Goal: Task Accomplishment & Management: Use online tool/utility

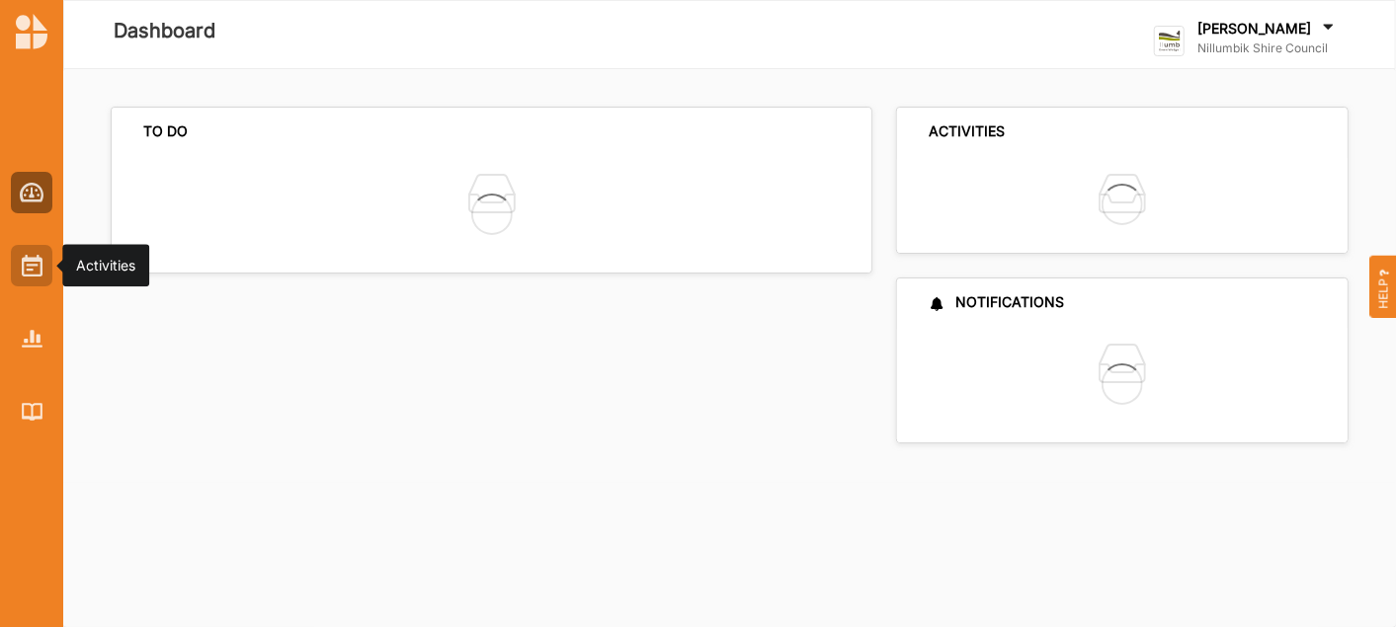
click at [37, 271] on img at bounding box center [32, 266] width 21 height 22
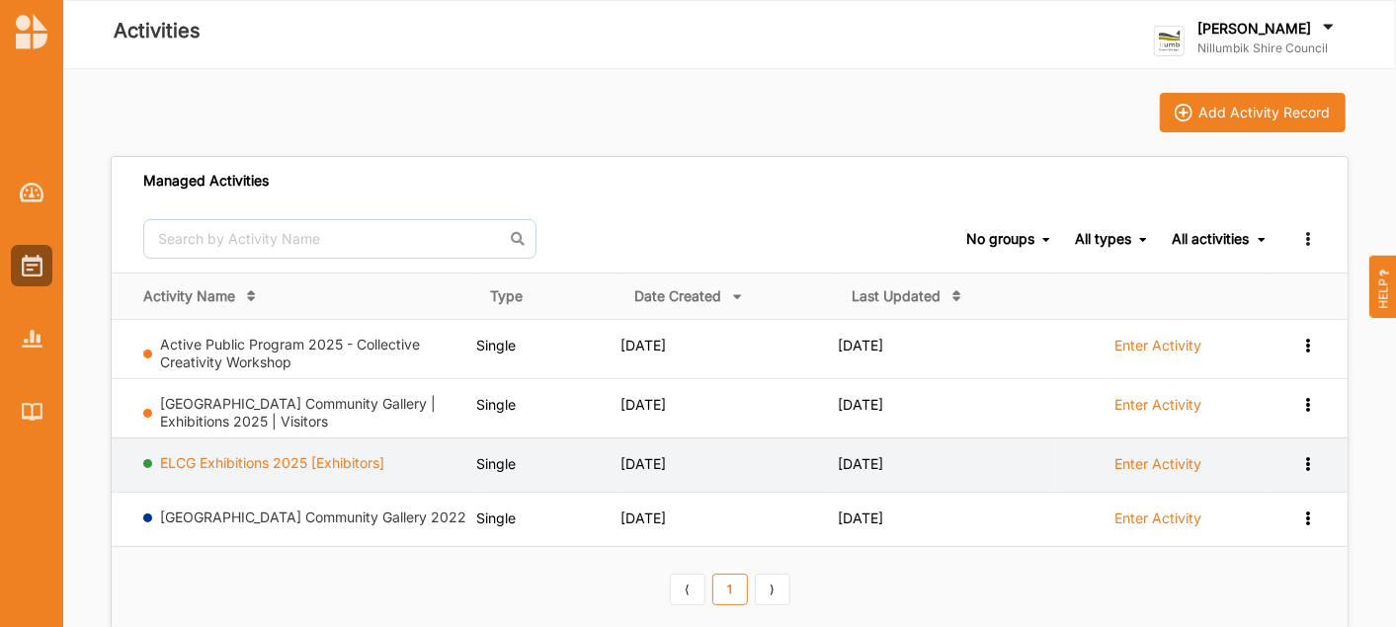
click at [292, 459] on link "ELCG Exhibitions 2025 [Exhibitors]" at bounding box center [273, 462] width 224 height 17
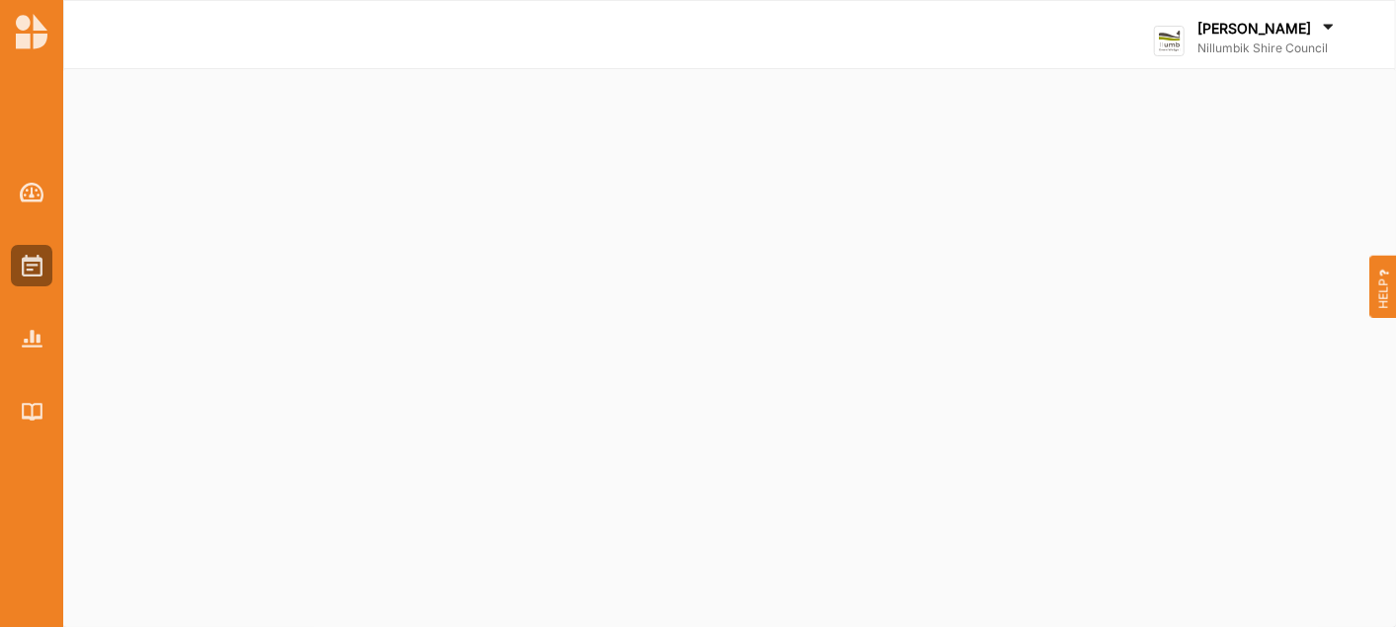
select select "4"
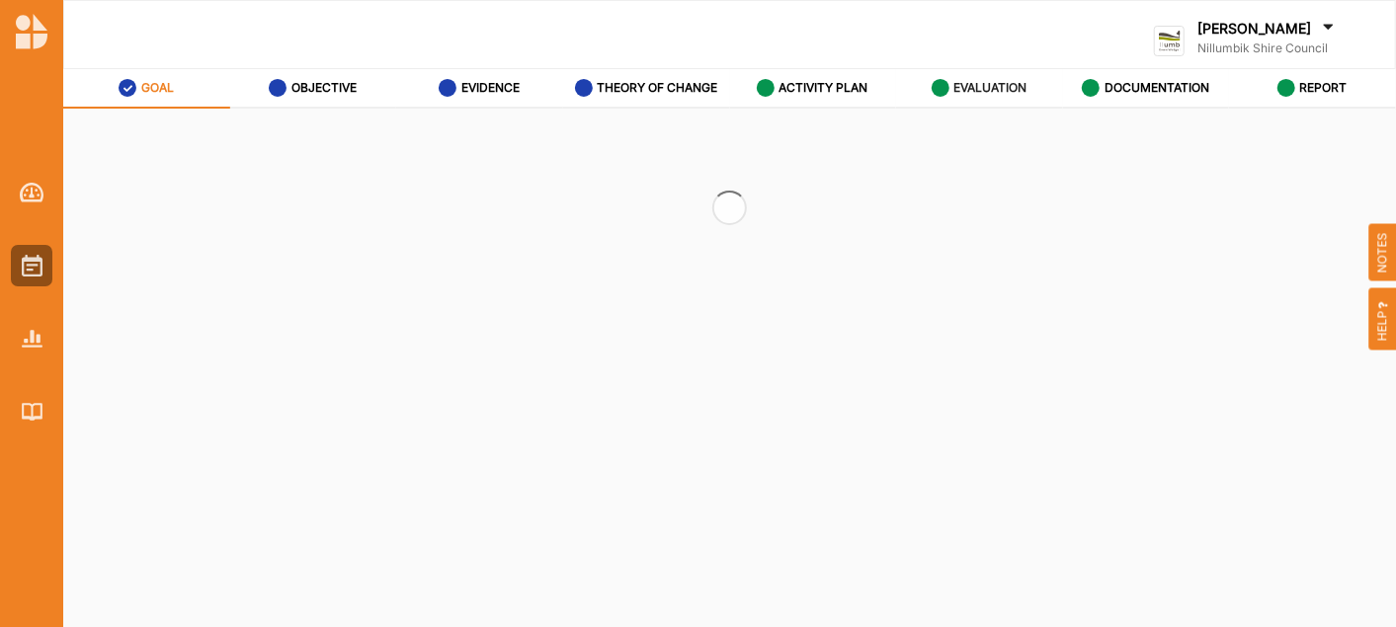
click at [980, 91] on label "EVALUATION" at bounding box center [989, 88] width 73 height 16
click at [966, 94] on label "EVALUATION" at bounding box center [989, 88] width 73 height 16
click at [966, 93] on label "EVALUATION" at bounding box center [989, 88] width 73 height 16
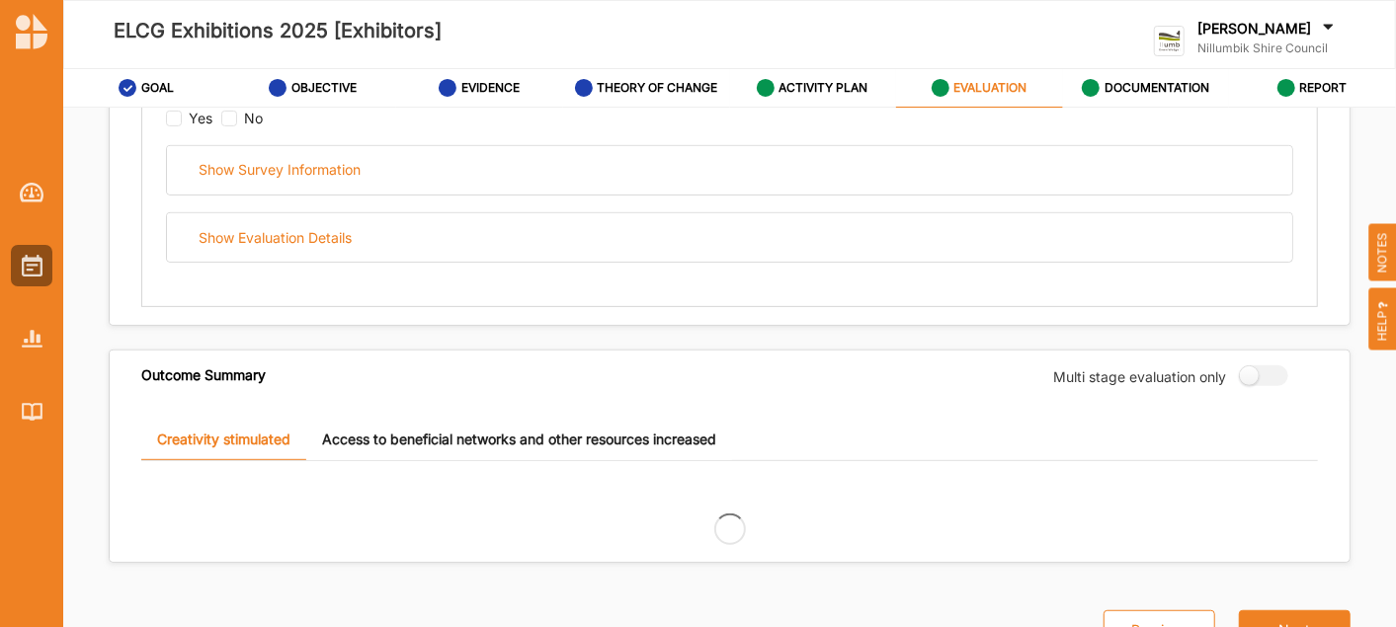
scroll to position [158, 0]
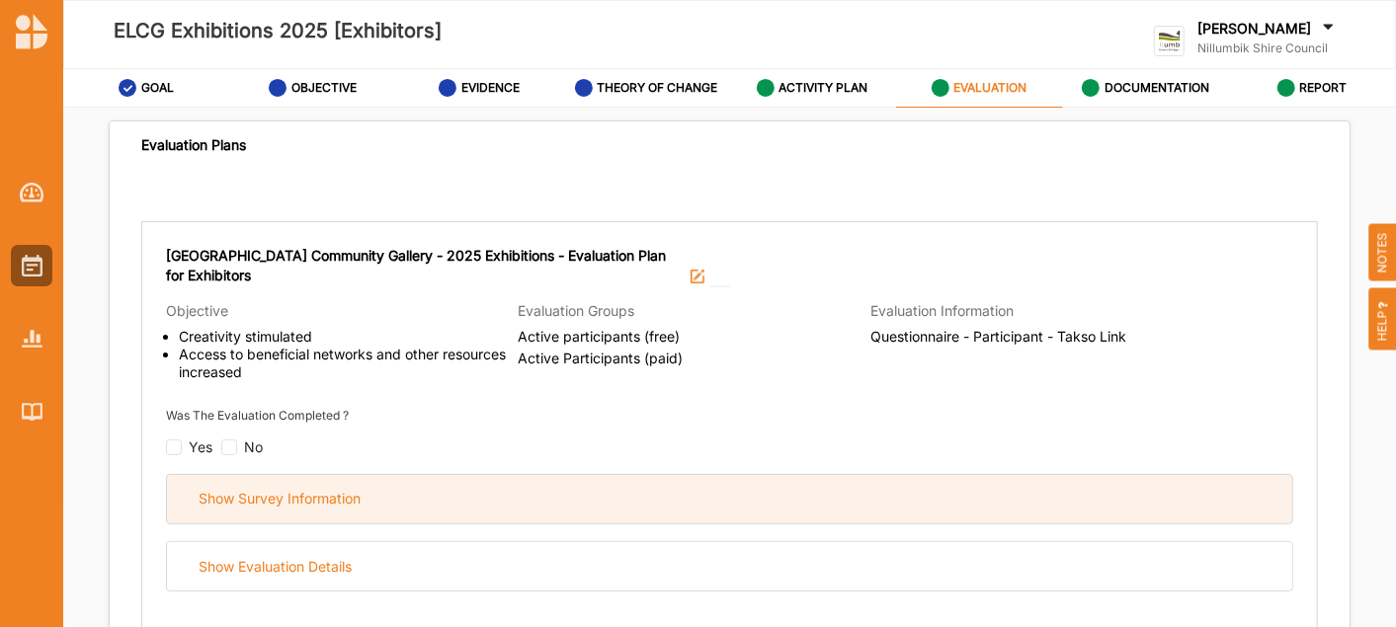
click at [279, 496] on div "Show Survey Information" at bounding box center [280, 499] width 162 height 18
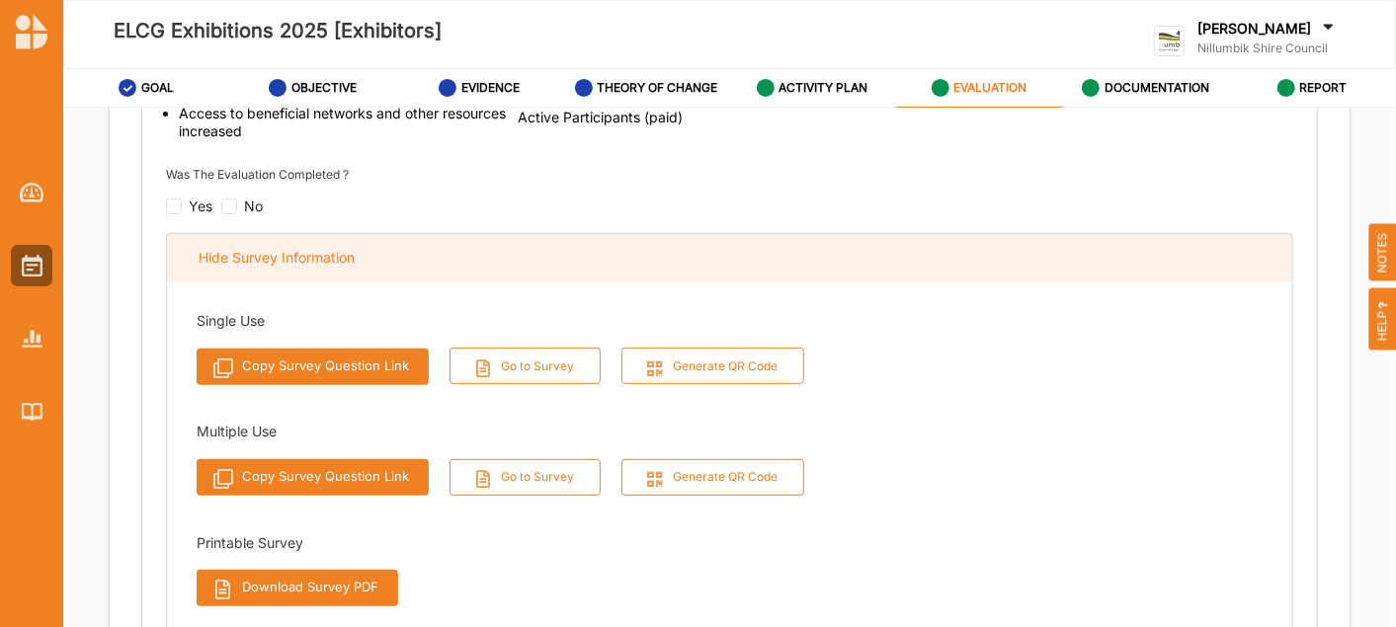
scroll to position [268, 0]
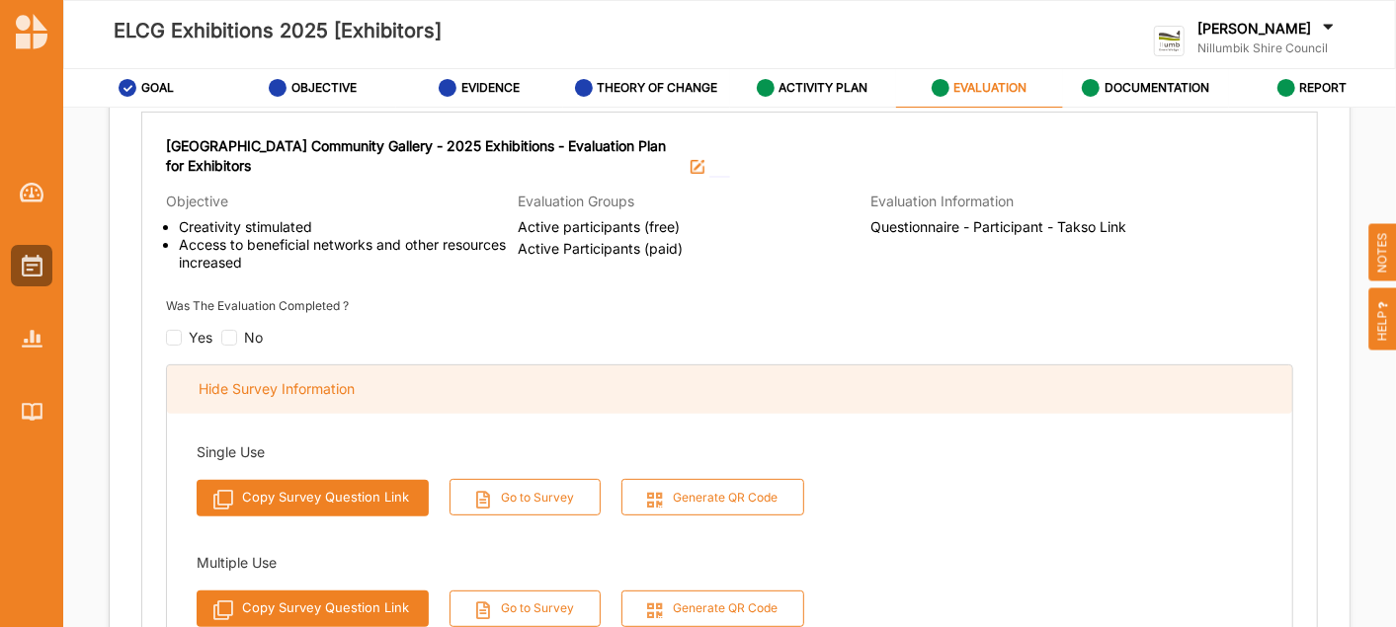
click at [274, 389] on div "Hide Survey Information" at bounding box center [277, 389] width 156 height 18
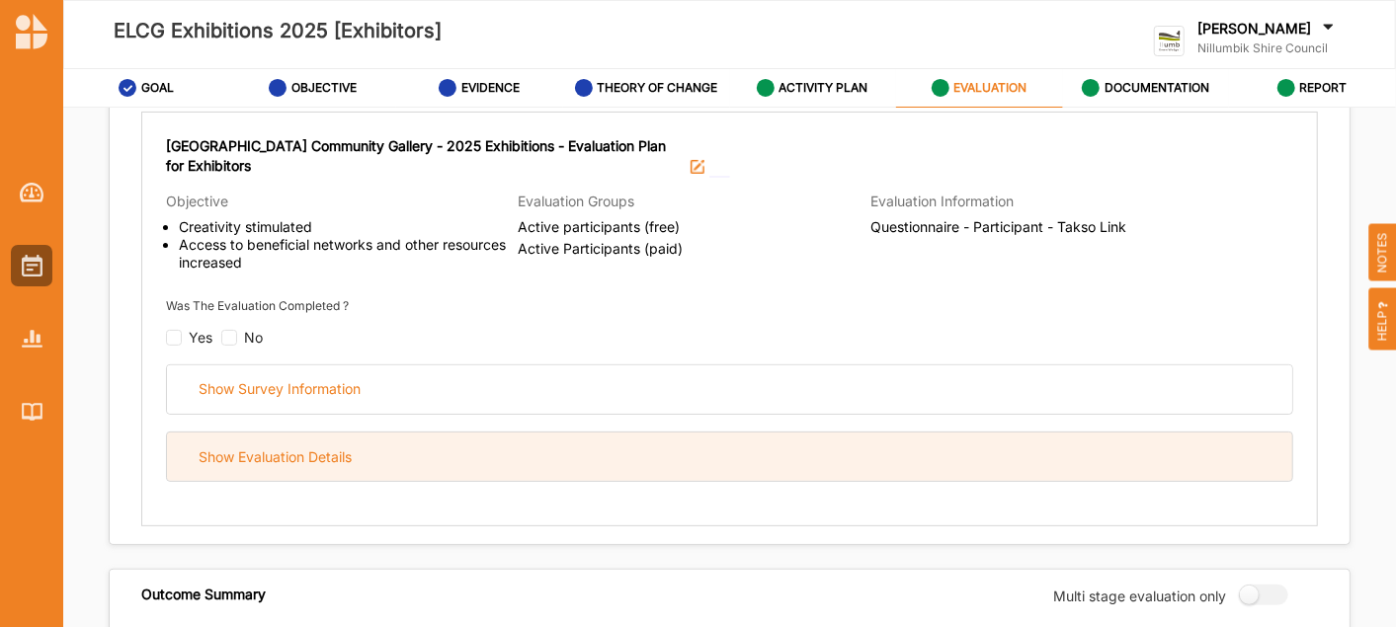
click at [274, 456] on div "Show Evaluation Details" at bounding box center [275, 457] width 153 height 18
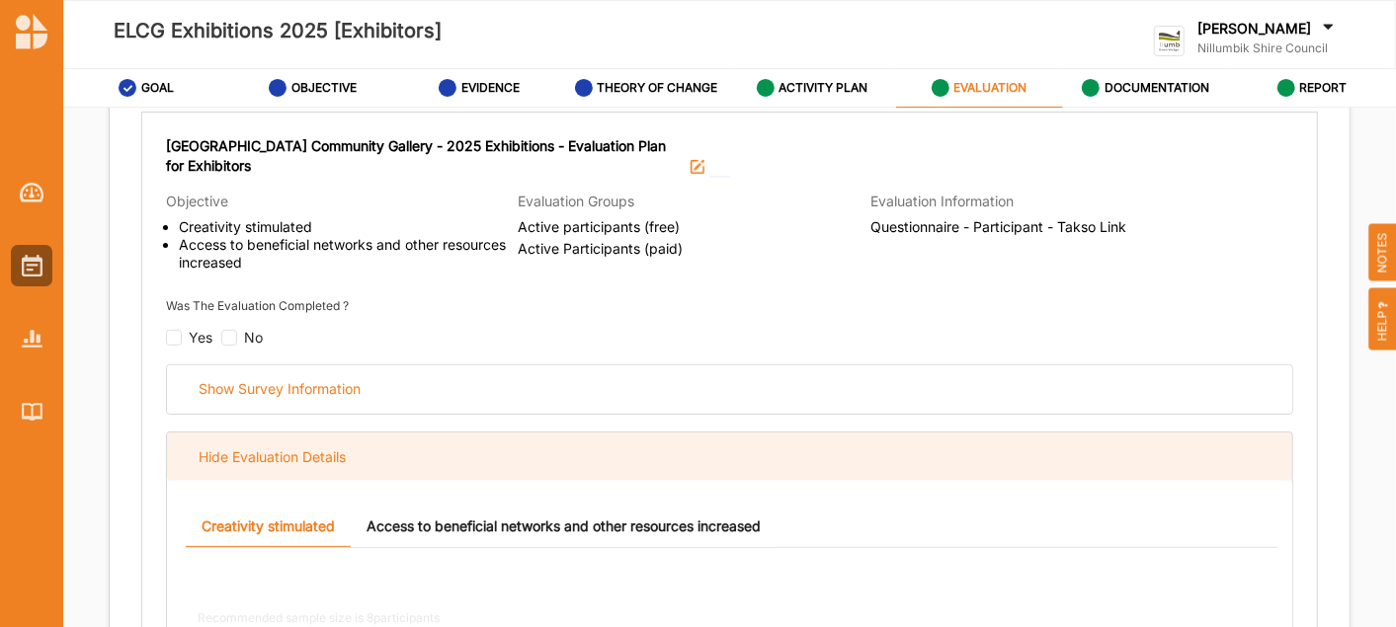
scroll to position [707, 0]
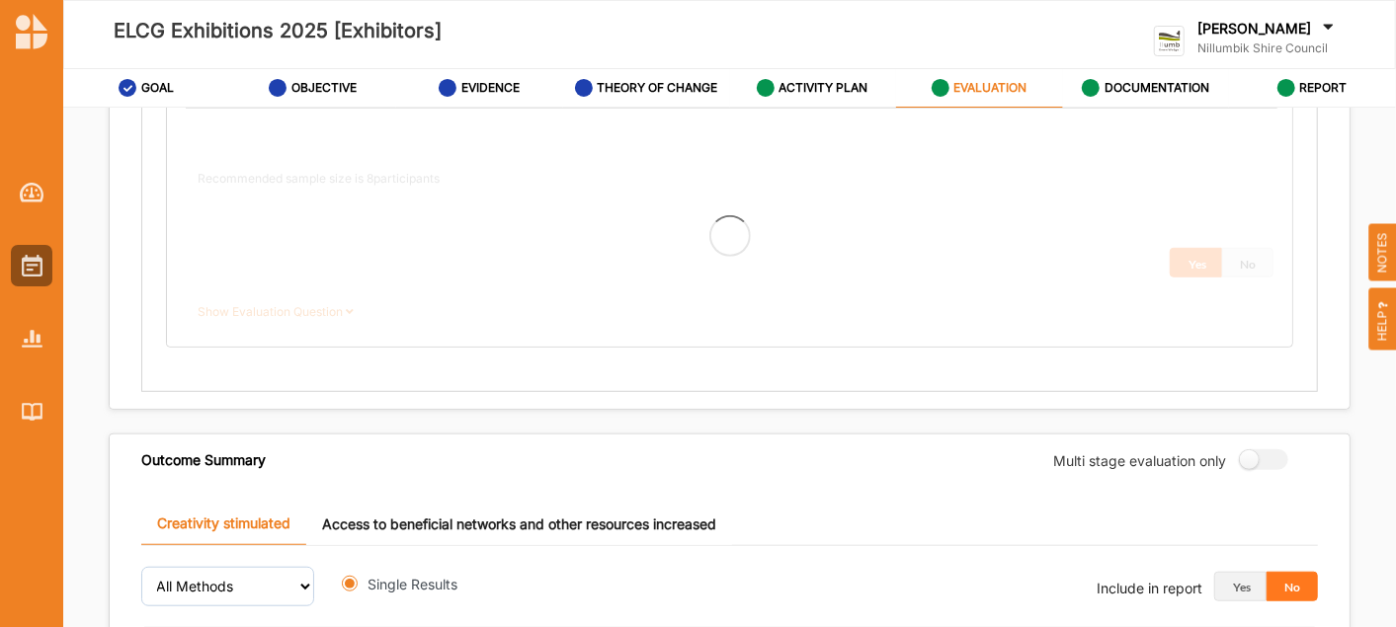
radio input "true"
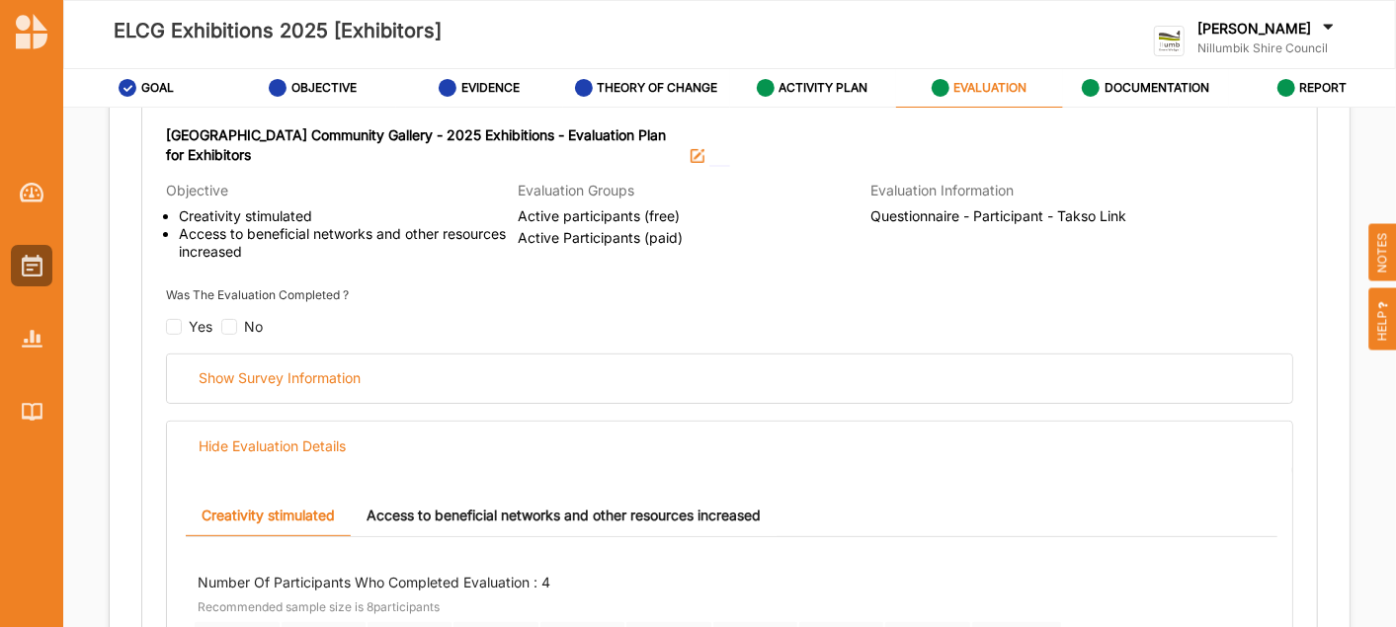
scroll to position [249, 0]
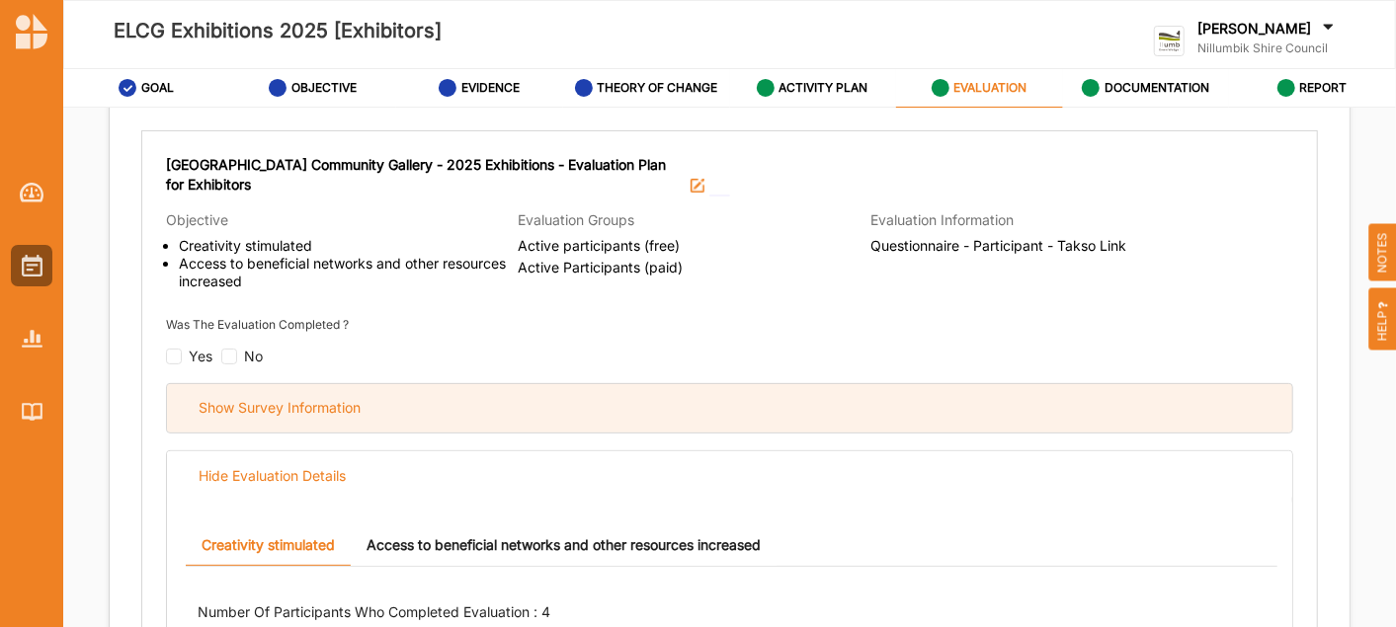
click at [314, 402] on div "Show Survey Information" at bounding box center [280, 408] width 162 height 18
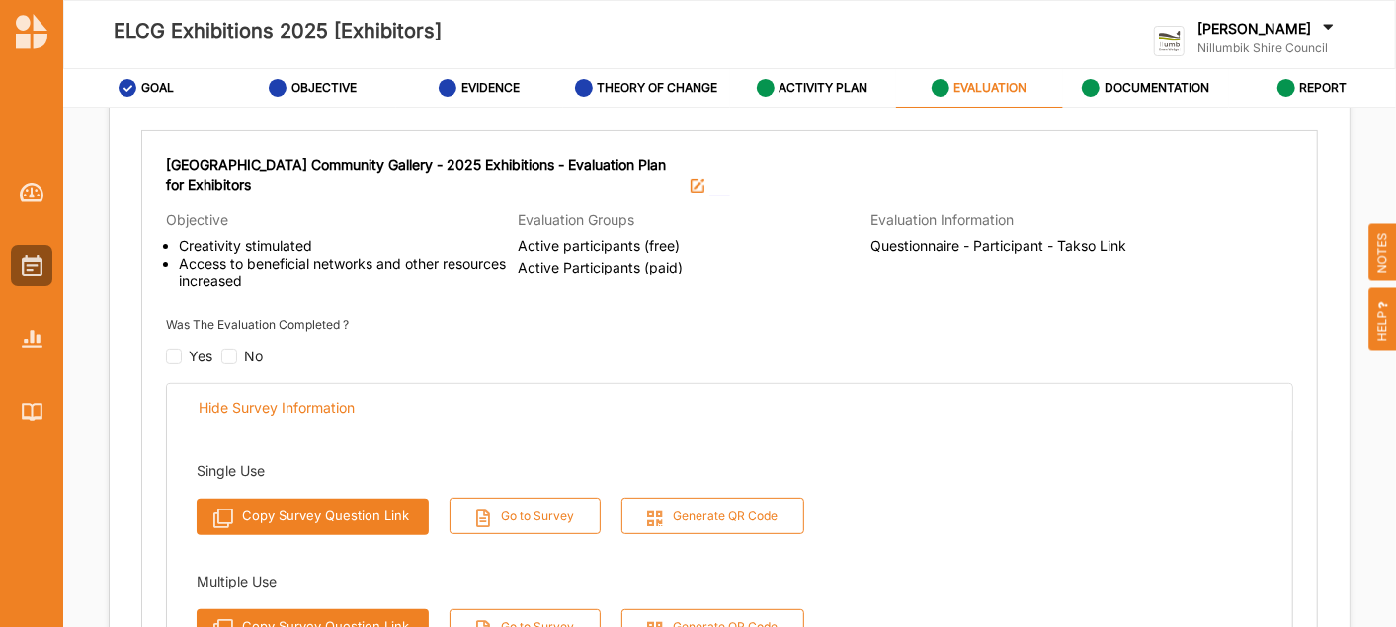
click at [330, 516] on button "Copy Survey Question Link" at bounding box center [313, 517] width 232 height 37
